Goal: Task Accomplishment & Management: Manage account settings

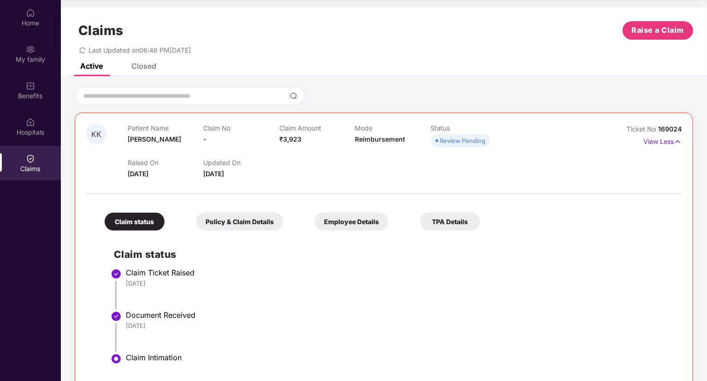
scroll to position [18, 0]
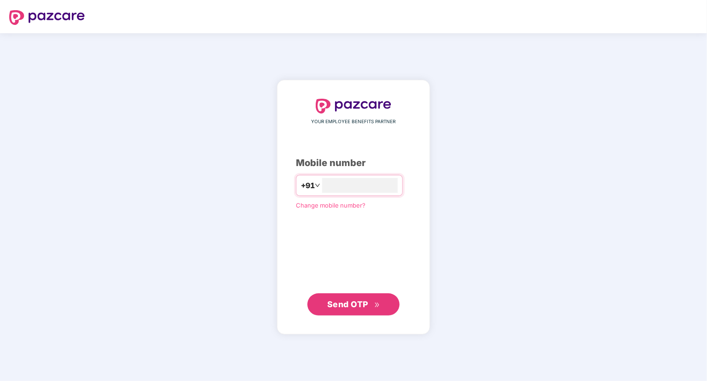
type input "**********"
click at [352, 305] on span "Send OTP" at bounding box center [347, 304] width 41 height 10
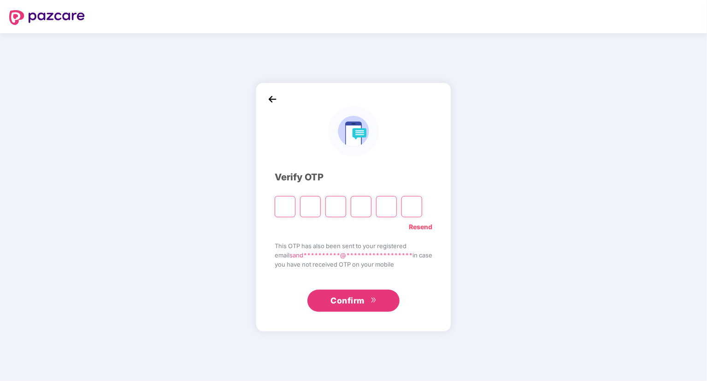
type input "*"
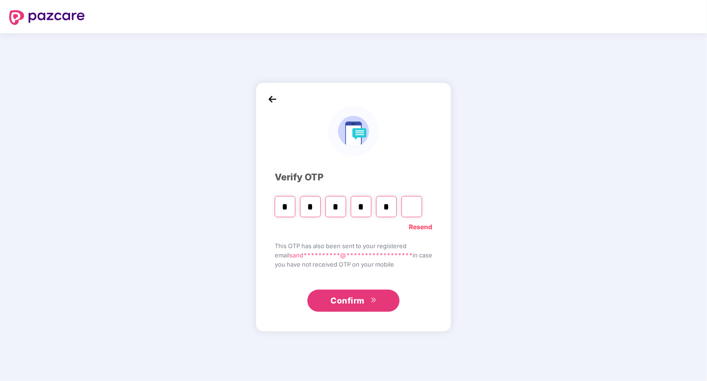
type input "*"
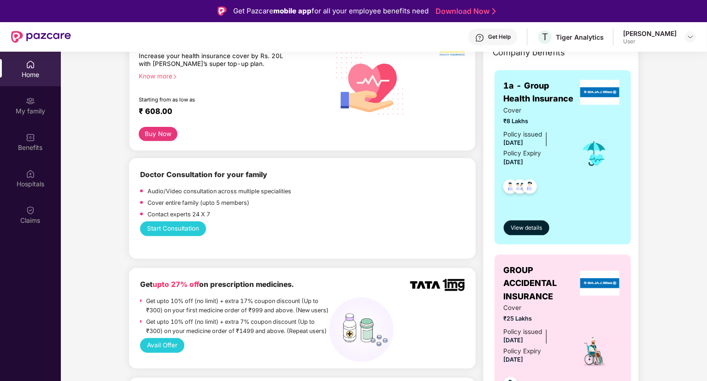
scroll to position [184, 0]
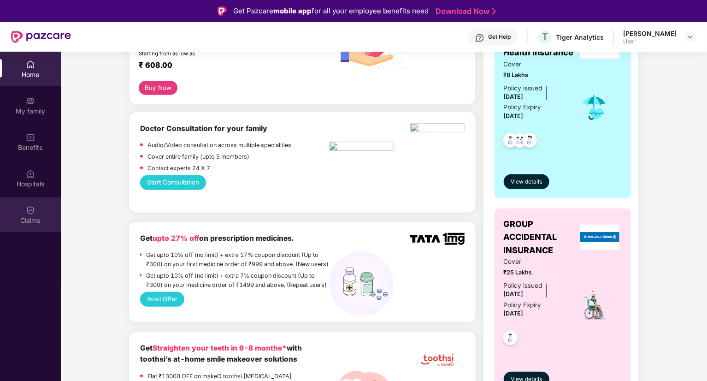
click at [34, 221] on div "Claims" at bounding box center [30, 220] width 61 height 9
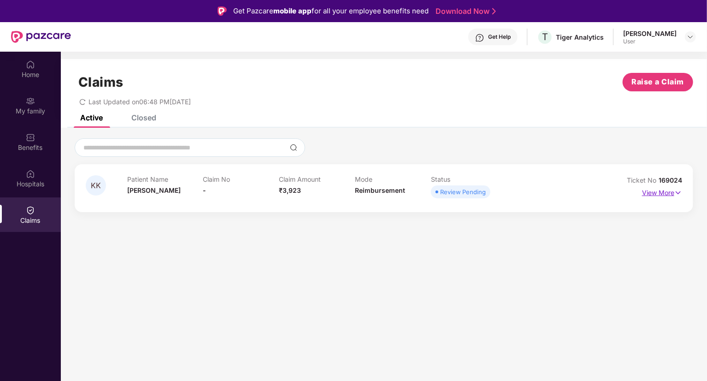
click at [675, 192] on img at bounding box center [678, 193] width 8 height 10
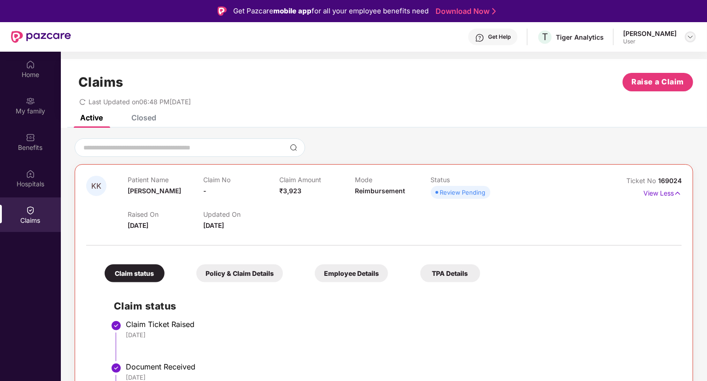
click at [689, 37] on img at bounding box center [690, 36] width 7 height 7
